Goal: Information Seeking & Learning: Learn about a topic

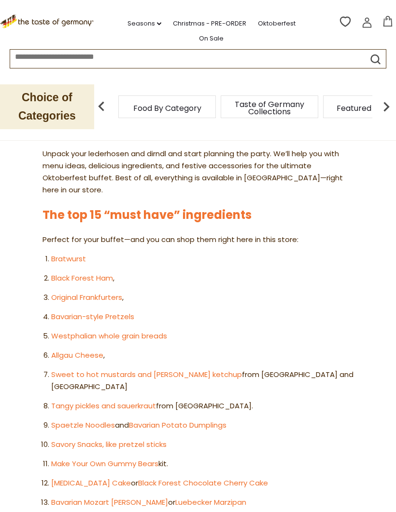
scroll to position [475, 0]
click at [63, 253] on link "Bratwurst" at bounding box center [68, 258] width 35 height 10
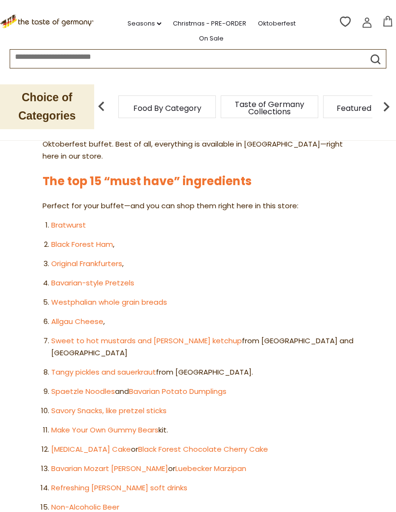
click at [57, 367] on link "Tangy pickles and sauerkraut" at bounding box center [103, 372] width 105 height 10
click at [181, 386] on link "Bavarian Potato Dumplings" at bounding box center [177, 391] width 97 height 10
